Goal: Task Accomplishment & Management: Use online tool/utility

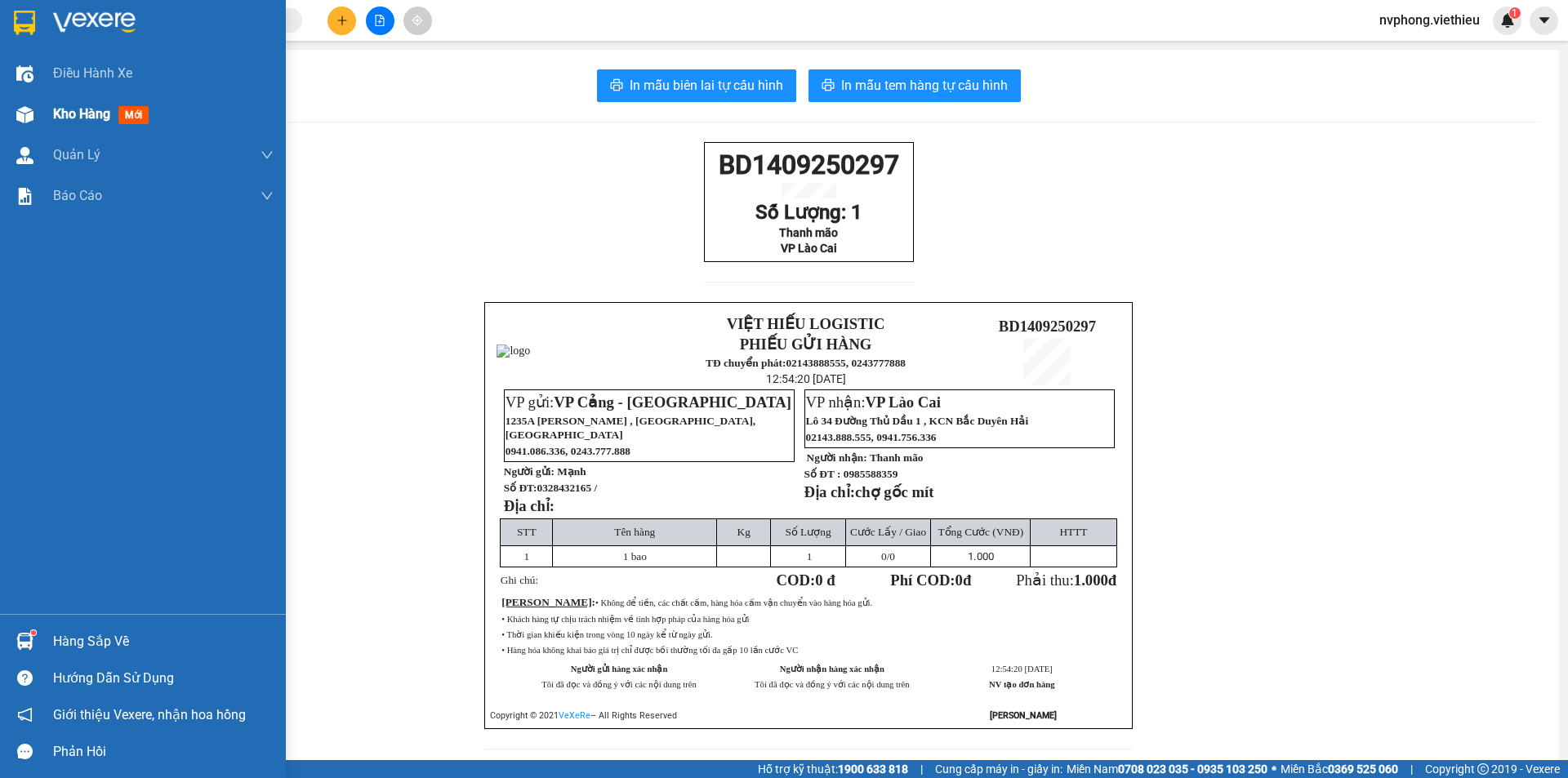
click at [39, 120] on div "Kho hàng mới" at bounding box center [143, 115] width 286 height 41
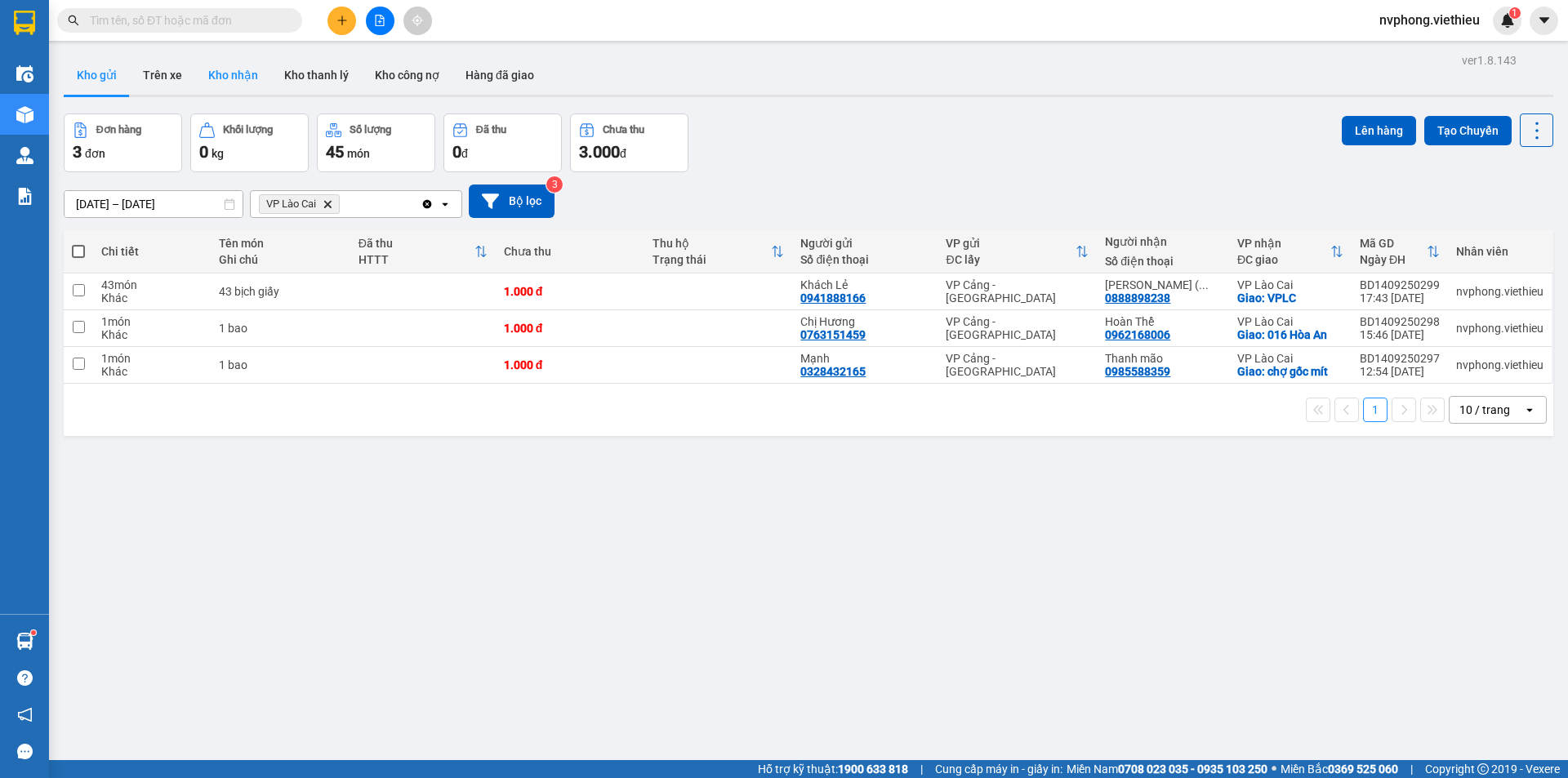
click at [244, 87] on button "Kho nhận" at bounding box center [233, 75] width 76 height 39
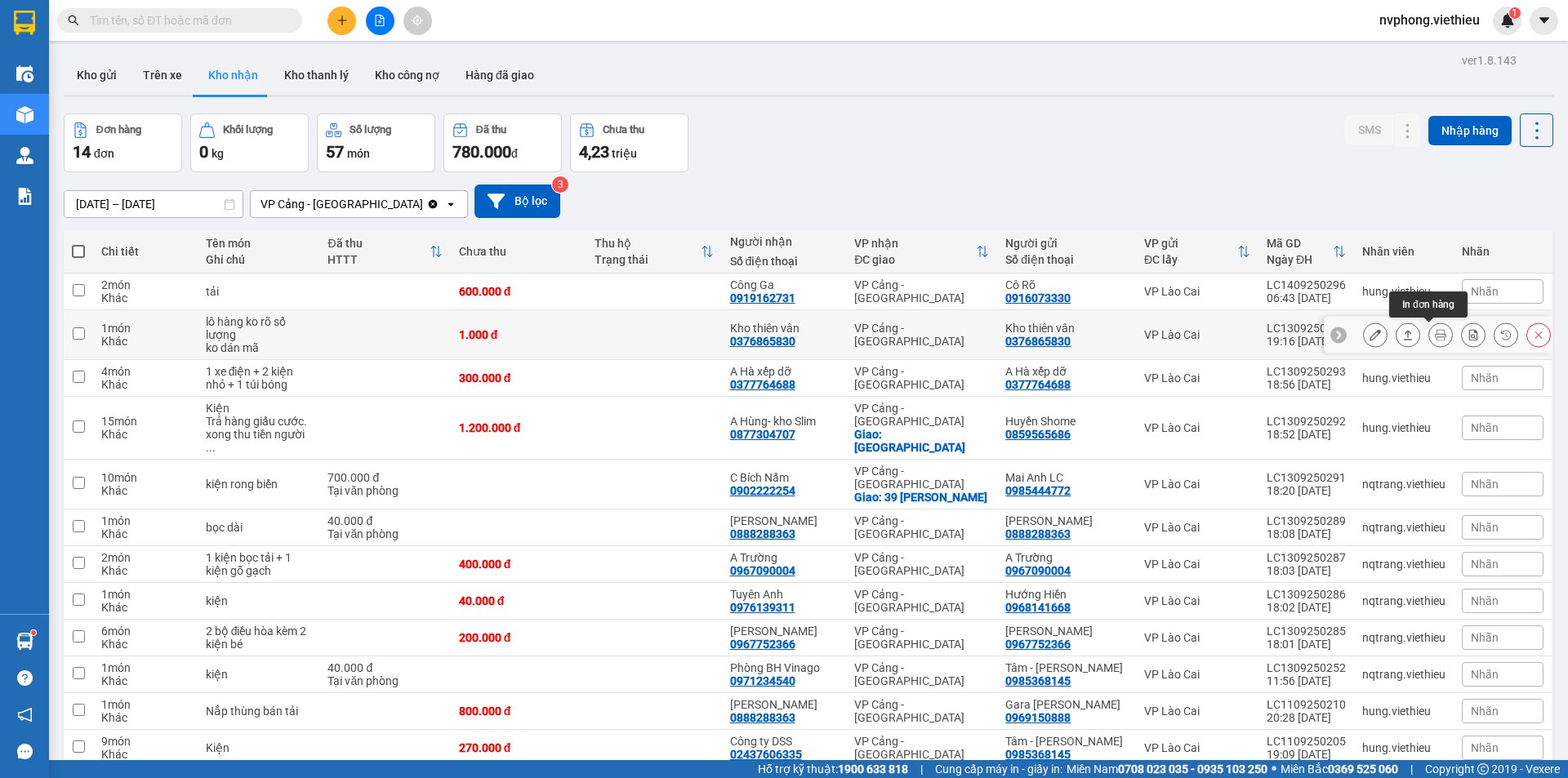
click at [1429, 341] on button at bounding box center [1441, 335] width 23 height 29
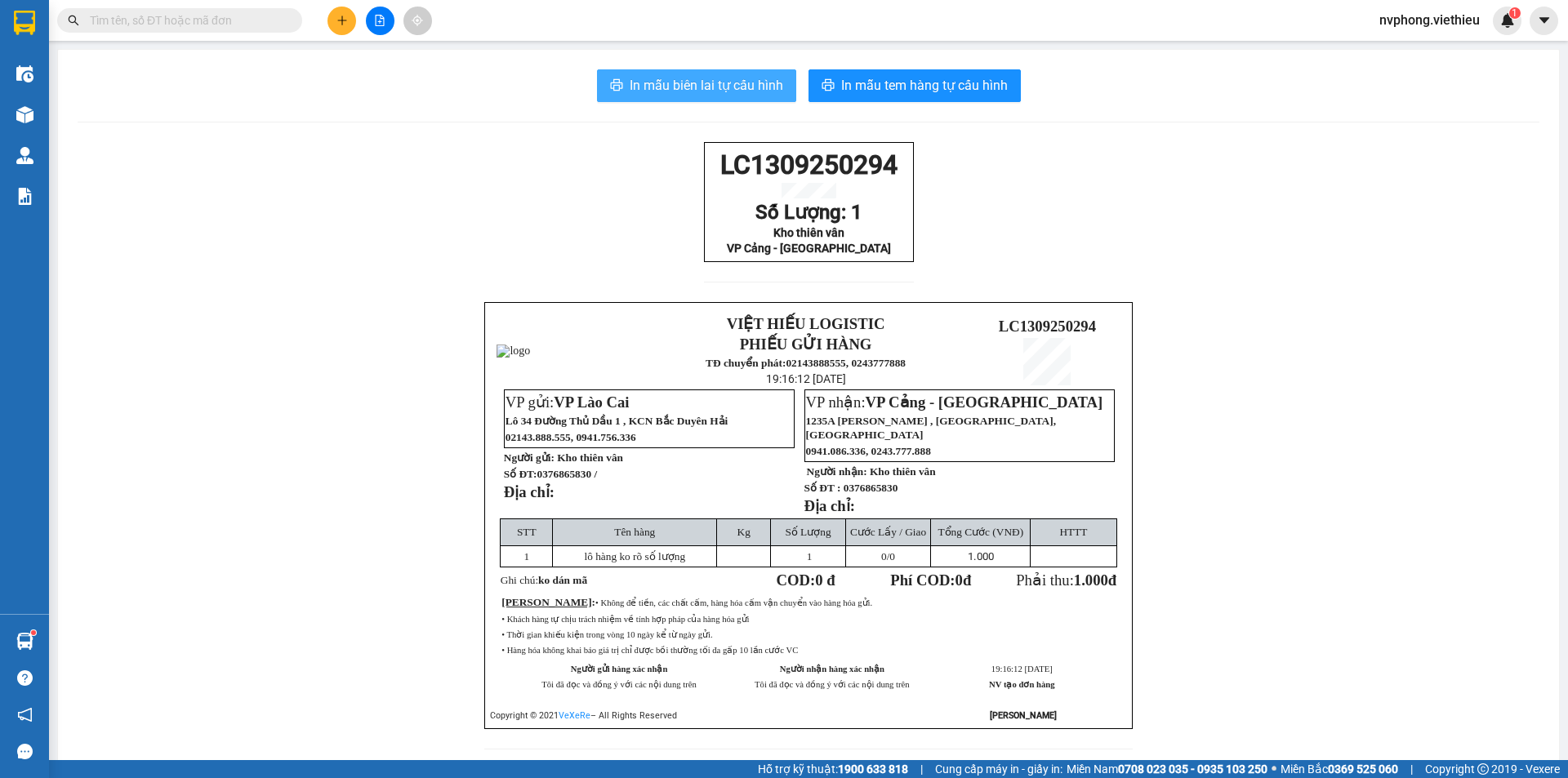
click at [703, 90] on span "In mẫu biên lai tự cấu hình" at bounding box center [706, 85] width 153 height 21
